Goal: Transaction & Acquisition: Purchase product/service

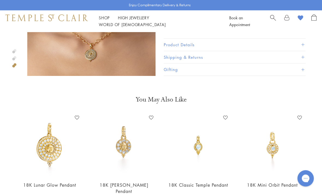
scroll to position [357, 0]
click at [62, 151] on img at bounding box center [49, 145] width 63 height 63
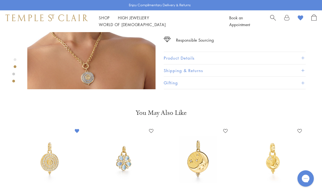
scroll to position [207, 0]
click at [286, 19] on link at bounding box center [286, 21] width 5 height 14
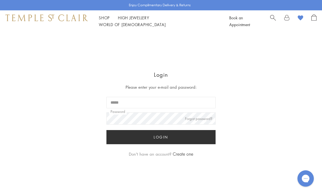
click at [301, 21] on image at bounding box center [299, 18] width 5 height 5
